Goal: Task Accomplishment & Management: Manage account settings

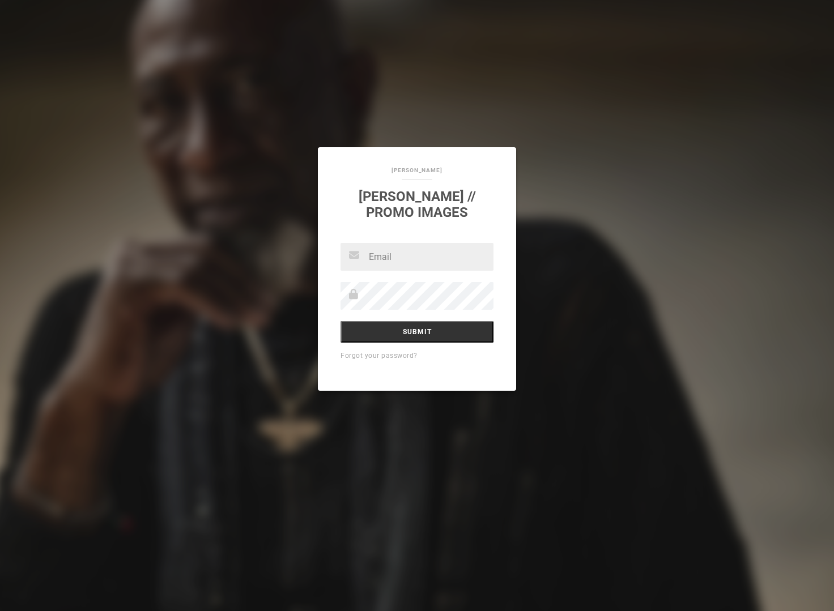
type input "joe@vaughnimages.com"
click at [389, 329] on input "Submit" at bounding box center [417, 332] width 153 height 22
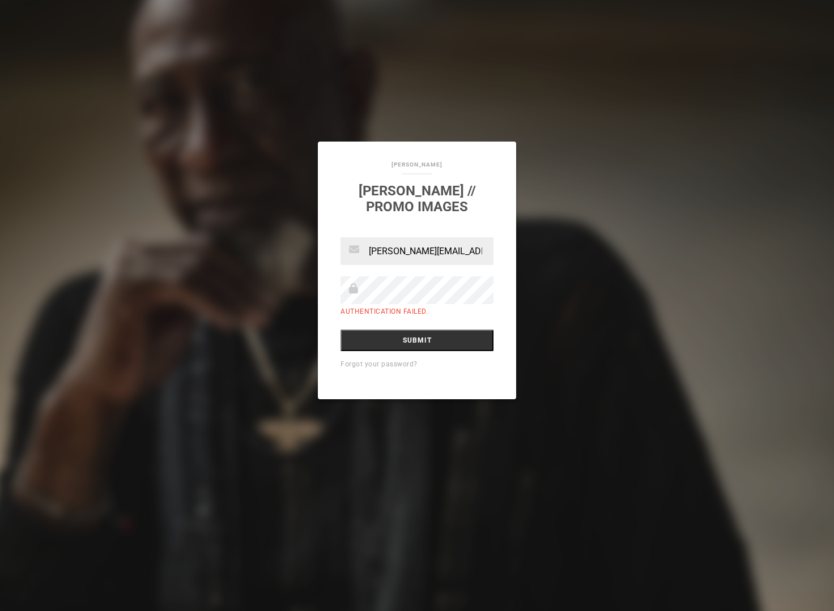
scroll to position [0, 3]
click at [555, 215] on div "[PERSON_NAME] [PERSON_NAME] // Promo Images [PERSON_NAME][EMAIL_ADDRESS][DOMAIN…" at bounding box center [417, 305] width 834 height 611
click at [700, 369] on div "[PERSON_NAME] [PERSON_NAME] // Promo Images [PERSON_NAME][EMAIL_ADDRESS][DOMAIN…" at bounding box center [417, 305] width 834 height 611
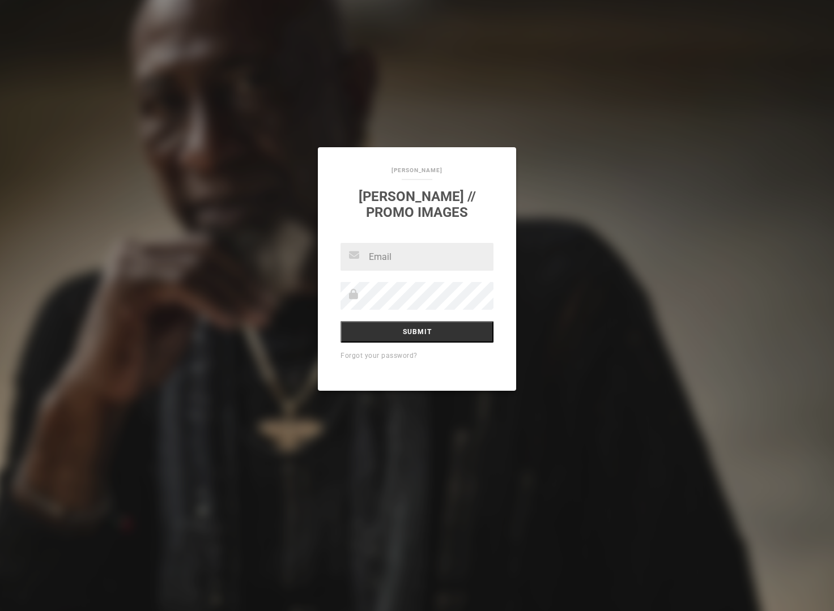
click at [384, 260] on input "text" at bounding box center [417, 257] width 153 height 28
type input "Melissa.Cohen@umusic.com"
click at [427, 330] on input "Submit" at bounding box center [417, 332] width 153 height 22
click at [385, 258] on input "text" at bounding box center [417, 257] width 153 height 28
